Goal: Browse casually: Explore the website without a specific task or goal

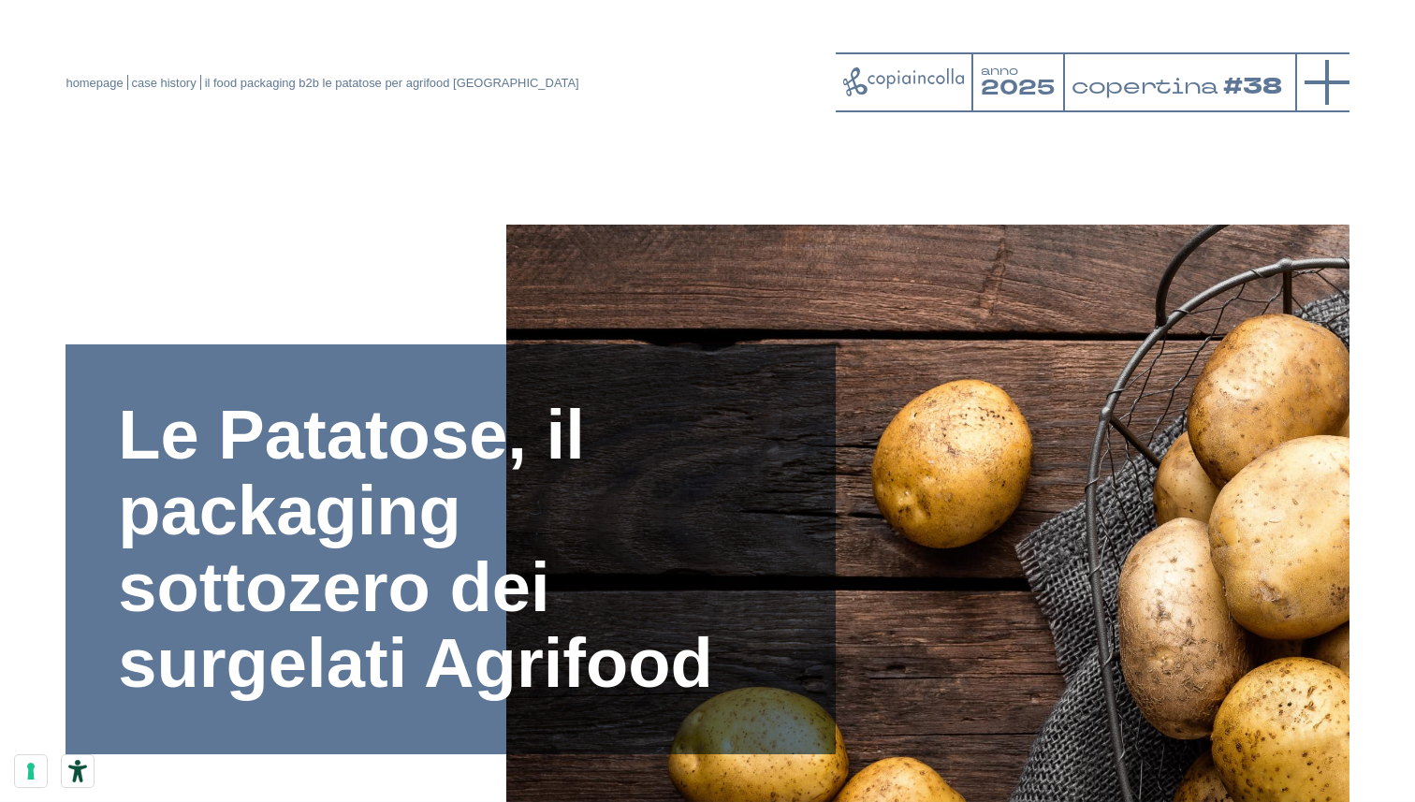
click at [1335, 82] on line at bounding box center [1327, 82] width 45 height 0
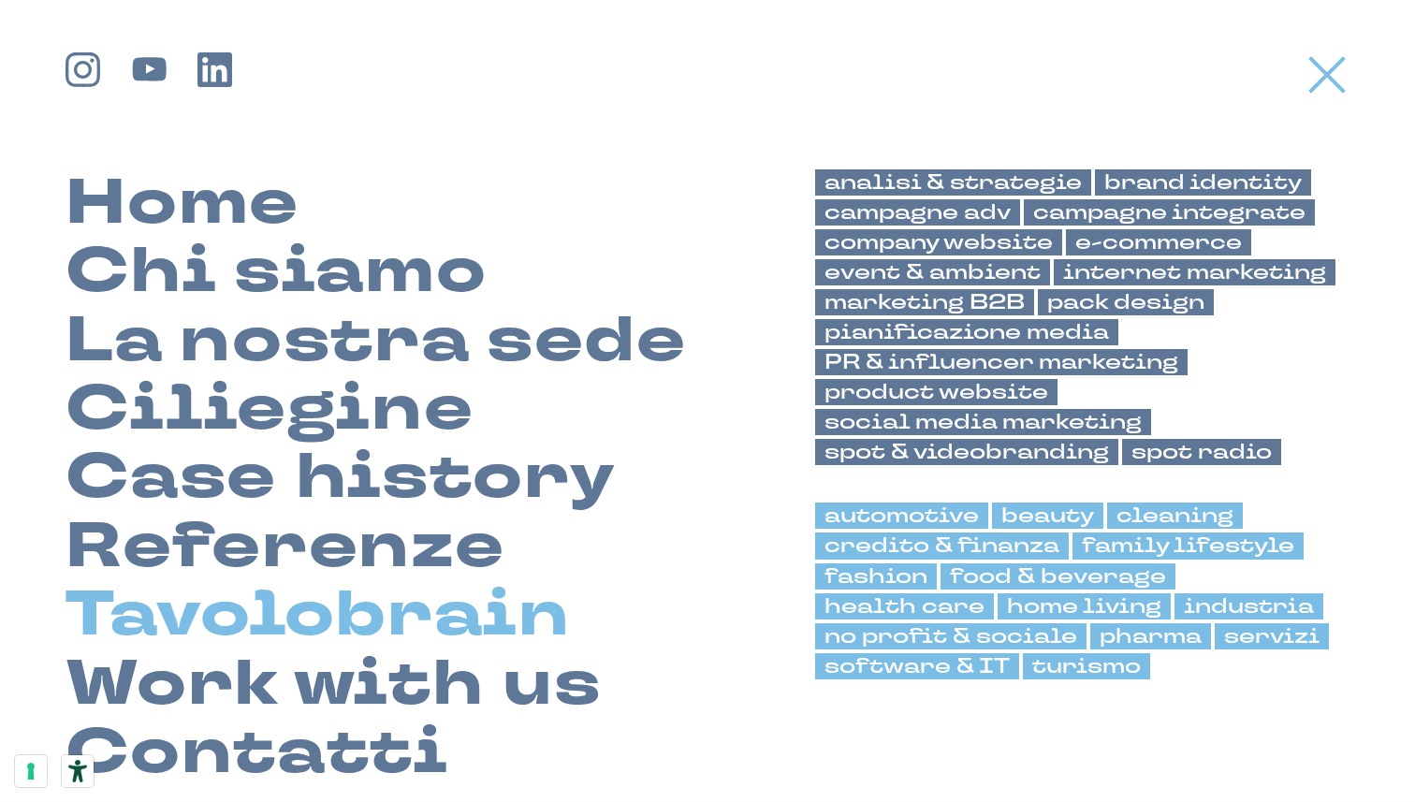
click at [560, 621] on link "Tavolobrain" at bounding box center [318, 615] width 504 height 68
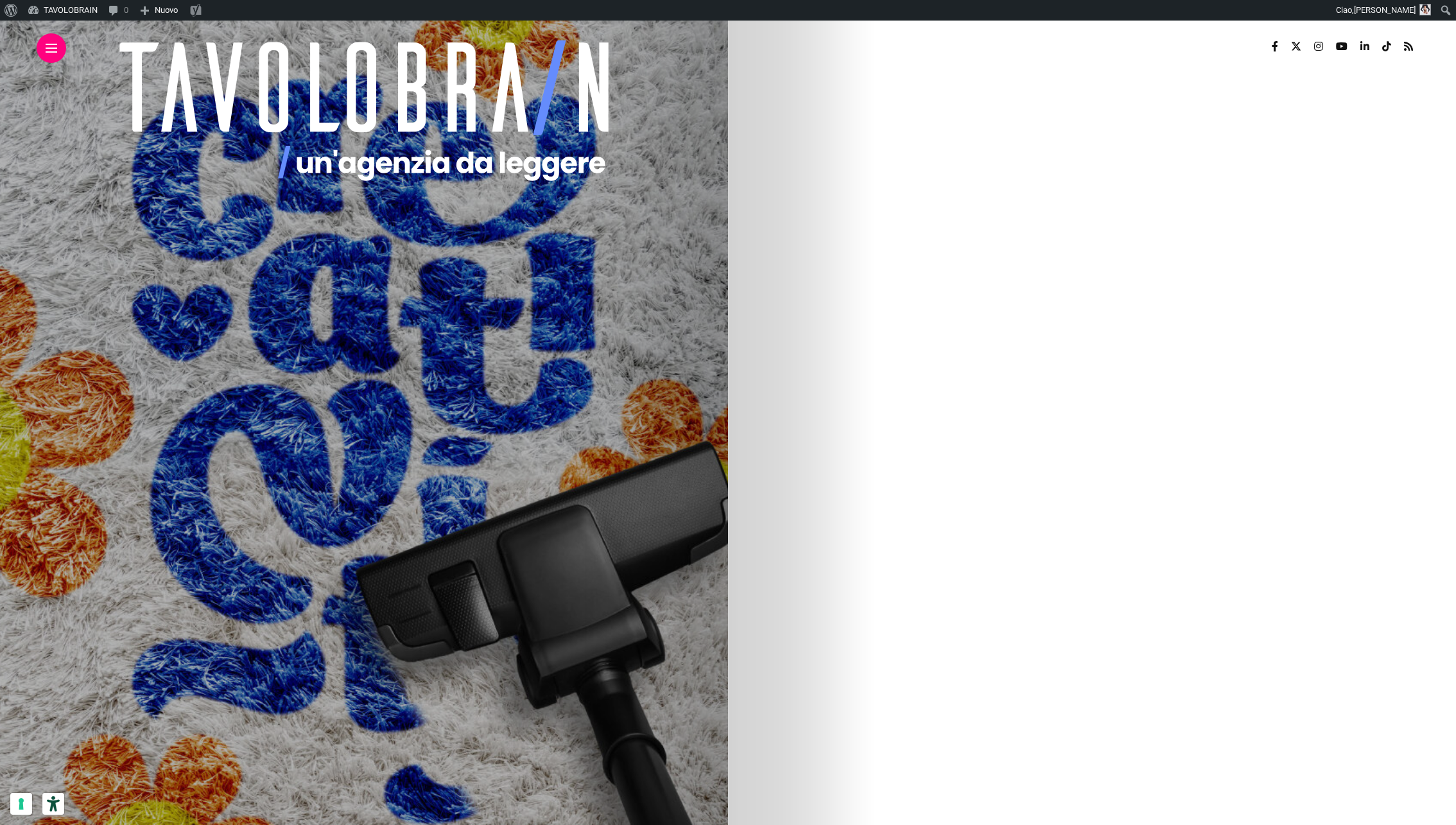
click at [498, 684] on img at bounding box center [191, 695] width 616 height 770
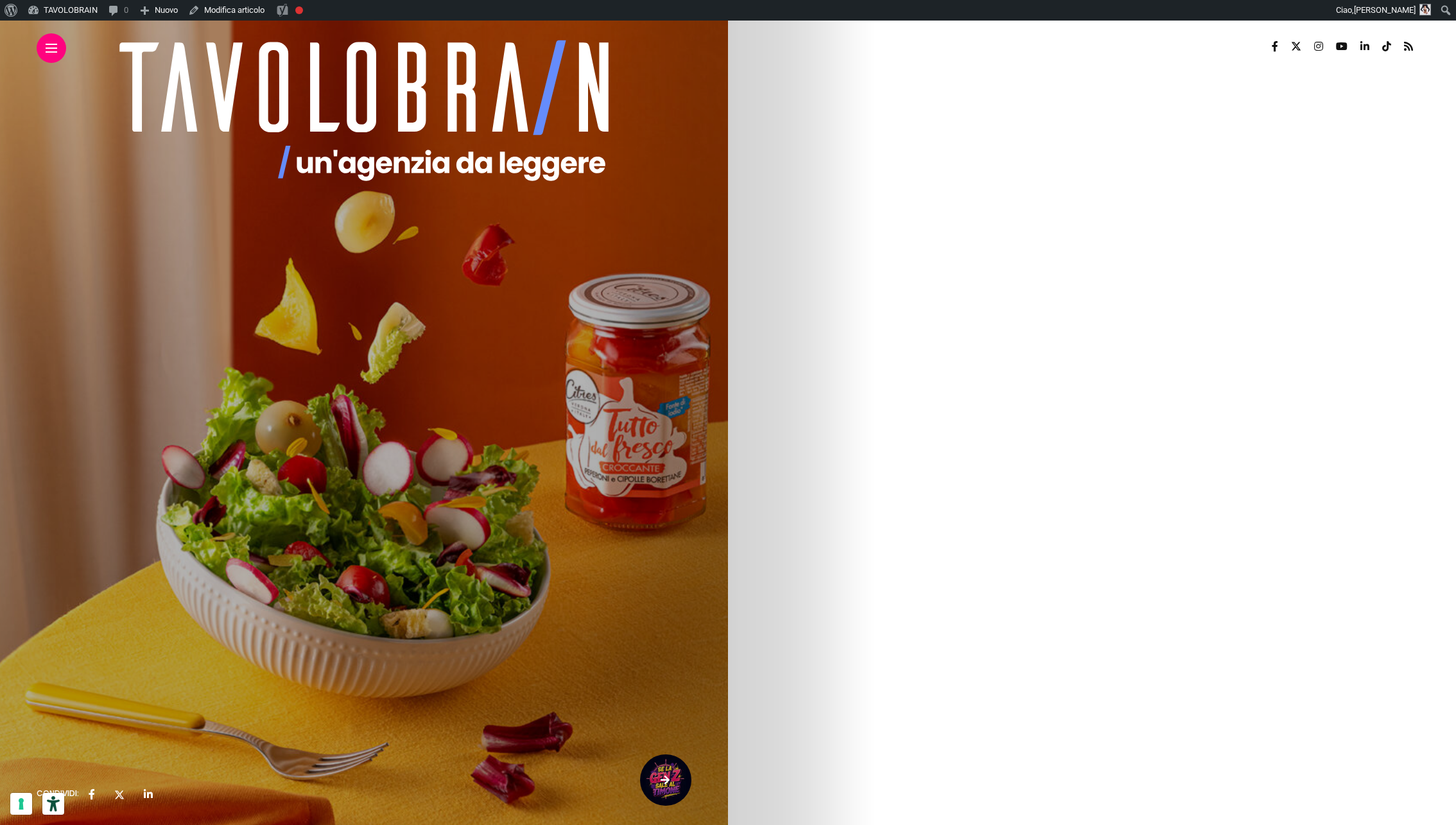
click at [249, 82] on icon at bounding box center [364, 111] width 512 height 155
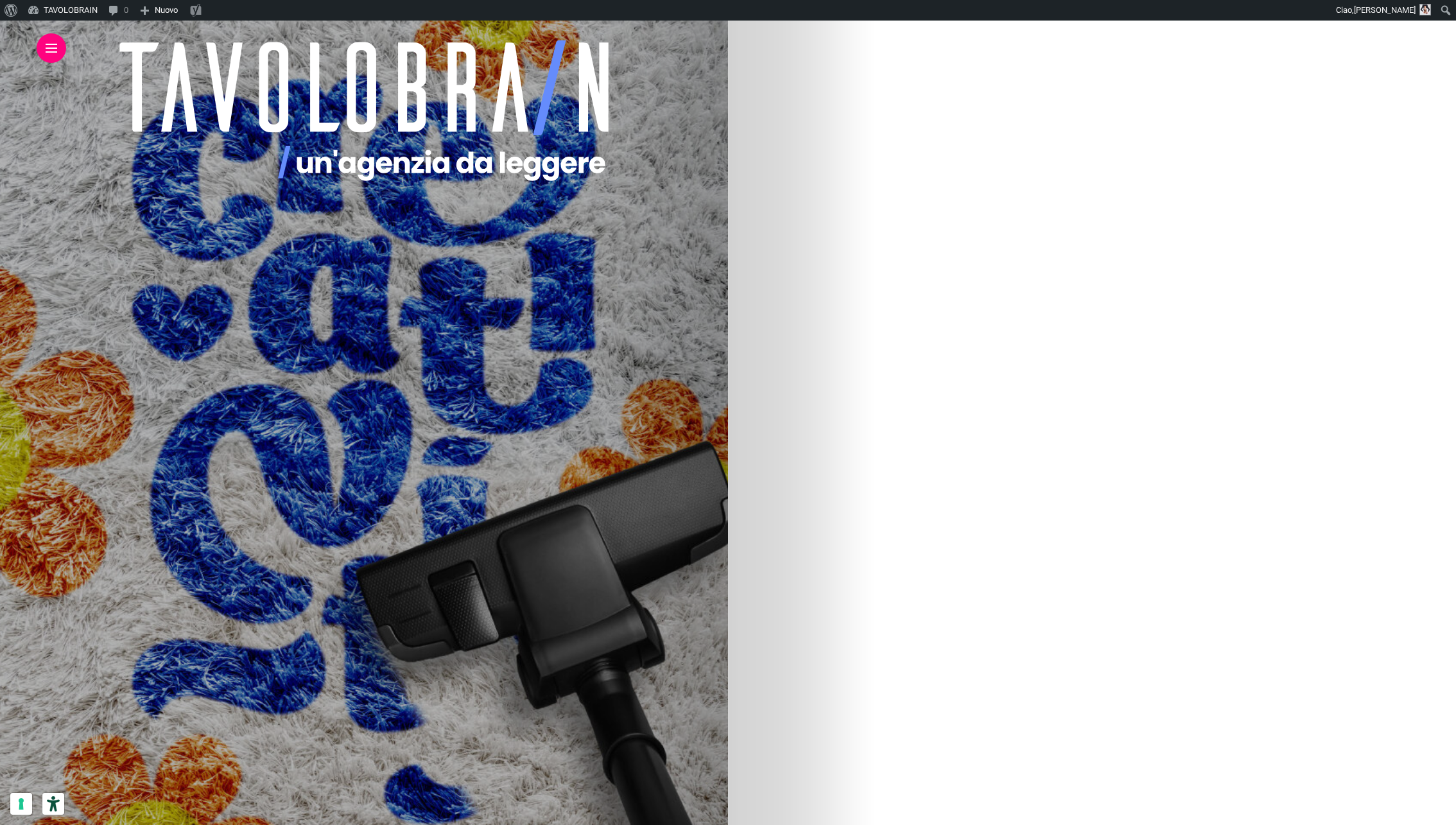
scroll to position [372, 0]
click at [846, 346] on img at bounding box center [538, 323] width 616 height 770
